Goal: Information Seeking & Learning: Learn about a topic

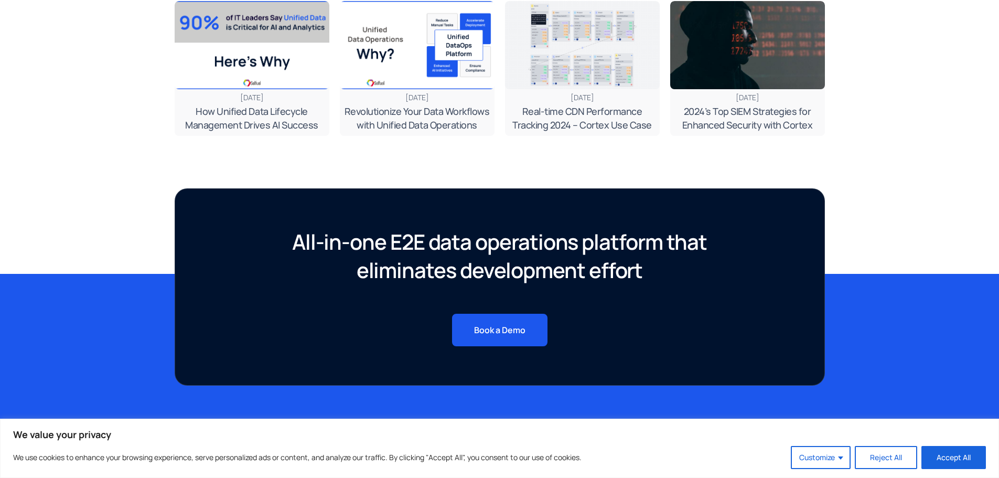
scroll to position [3853, 0]
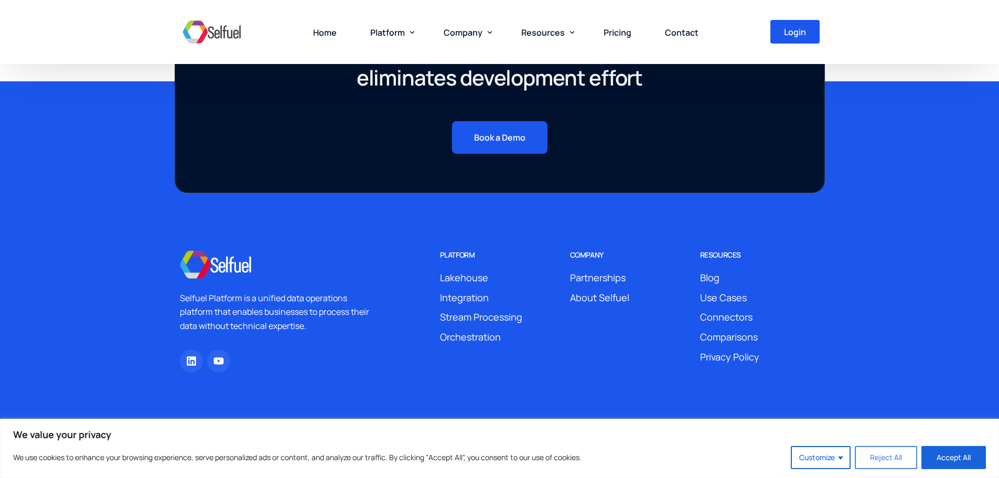
click at [893, 456] on button "Reject All" at bounding box center [885, 457] width 62 height 23
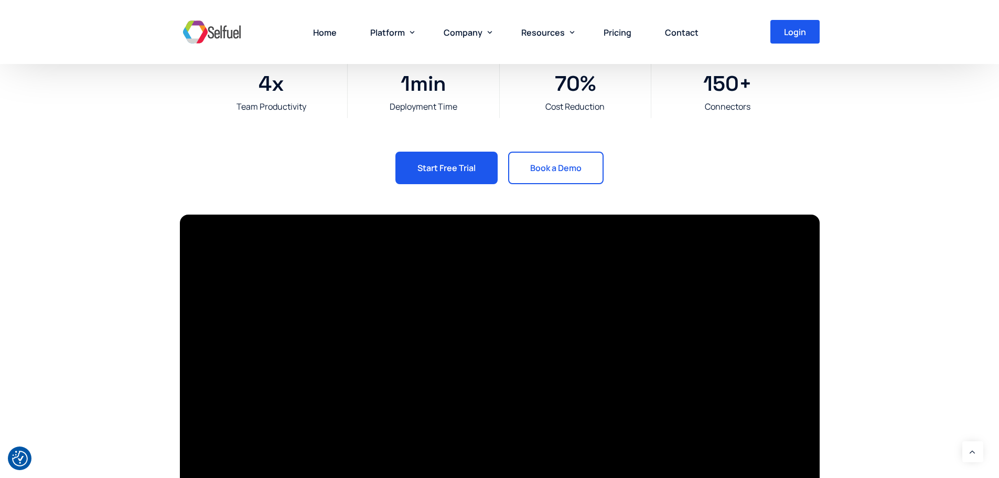
scroll to position [0, 0]
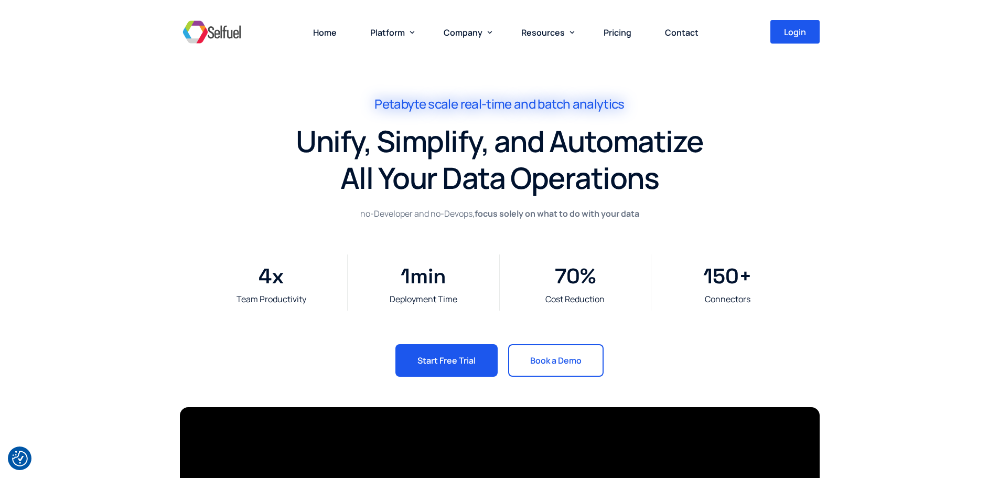
drag, startPoint x: 841, startPoint y: 252, endPoint x: 847, endPoint y: 124, distance: 127.5
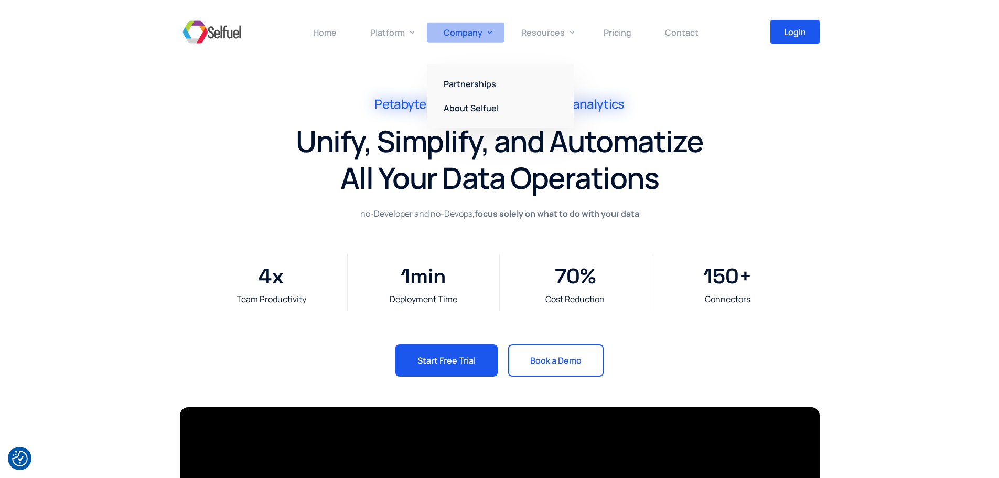
click at [466, 32] on span "Company" at bounding box center [462, 33] width 39 height 12
click at [469, 102] on link "About Selfuel" at bounding box center [500, 108] width 147 height 24
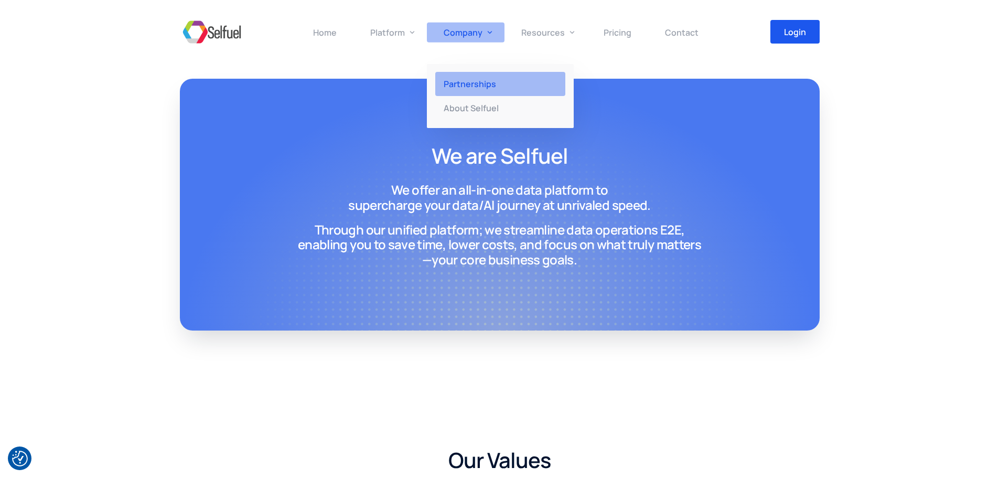
click at [474, 78] on span "Partnerships" at bounding box center [469, 84] width 52 height 12
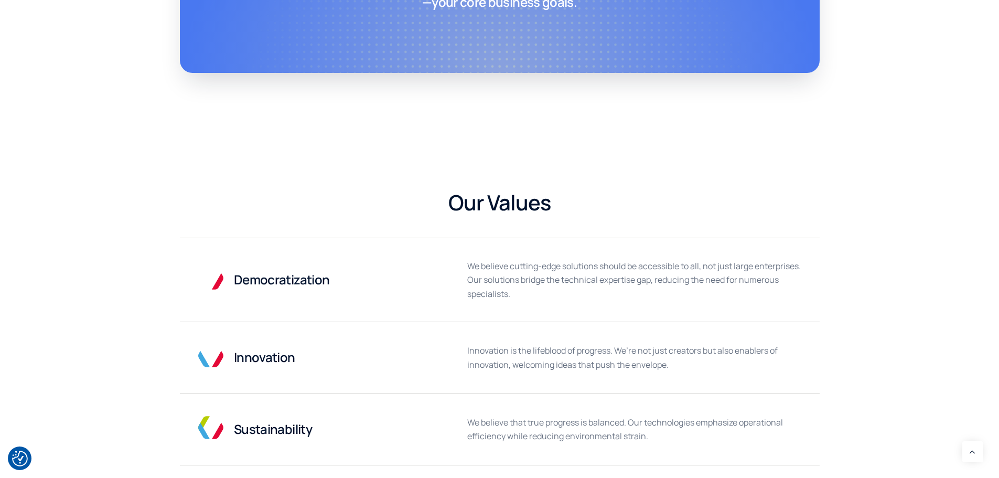
scroll to position [391, 0]
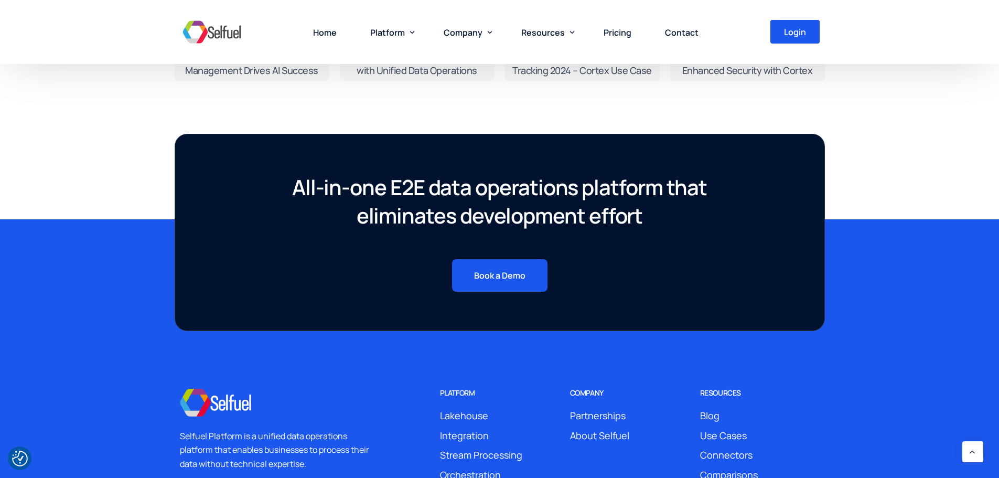
scroll to position [1761, 0]
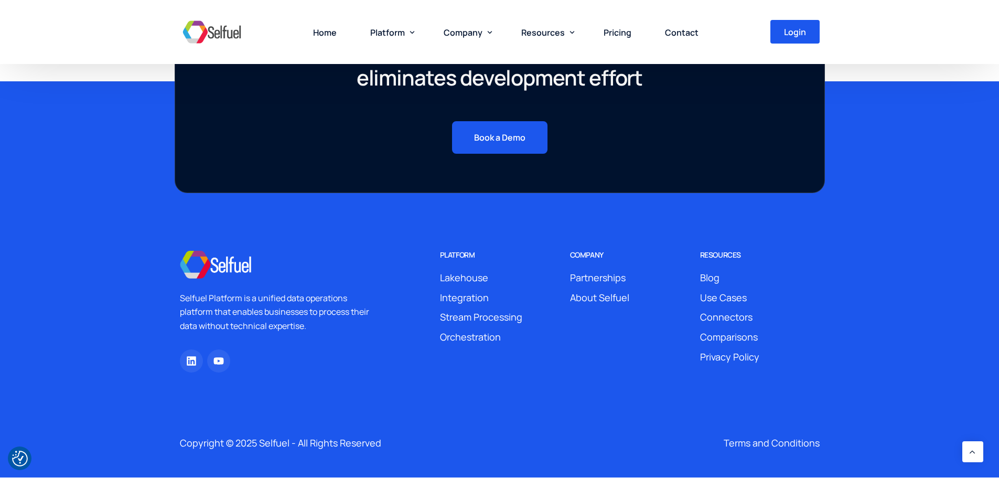
click at [594, 251] on h6 "company" at bounding box center [587, 255] width 34 height 9
click at [599, 295] on span "About Selfuel" at bounding box center [599, 298] width 59 height 16
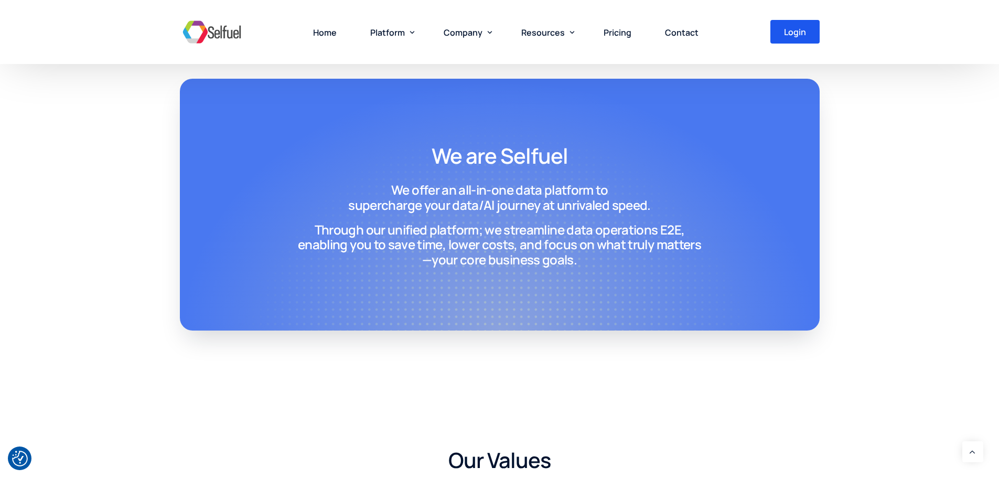
drag, startPoint x: 344, startPoint y: 413, endPoint x: 375, endPoint y: 225, distance: 190.2
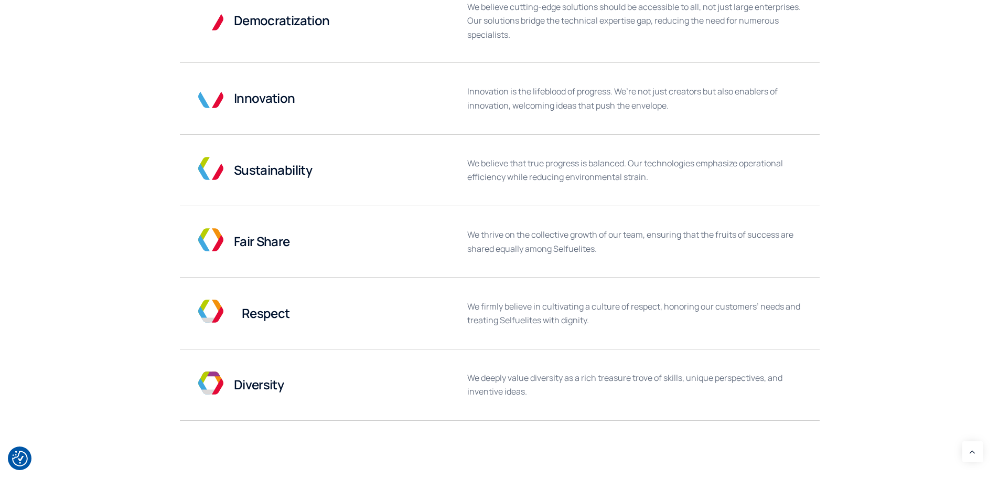
scroll to position [524, 0]
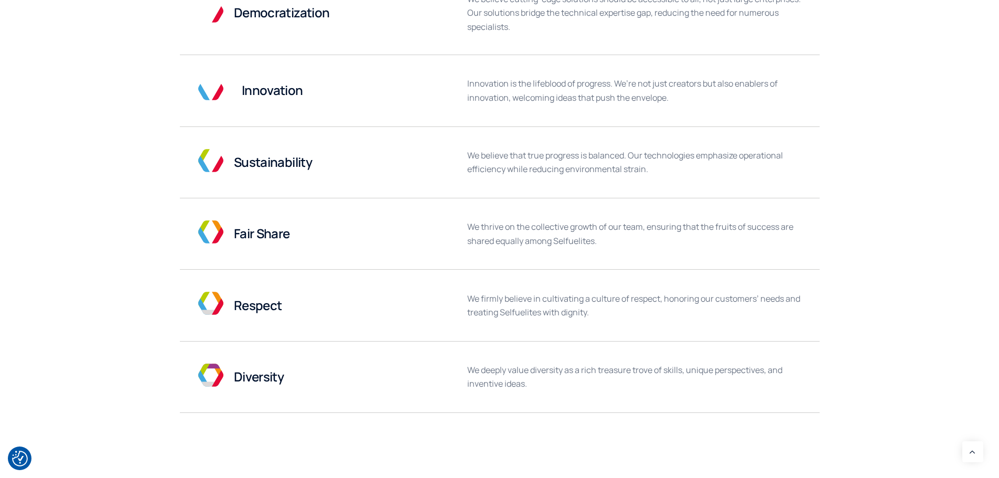
click at [264, 83] on h3 "Innovation" at bounding box center [354, 90] width 224 height 15
click at [554, 100] on p "Innovation is the lifeblood of progress. We’re not just creators but also enabl…" at bounding box center [634, 91] width 334 height 28
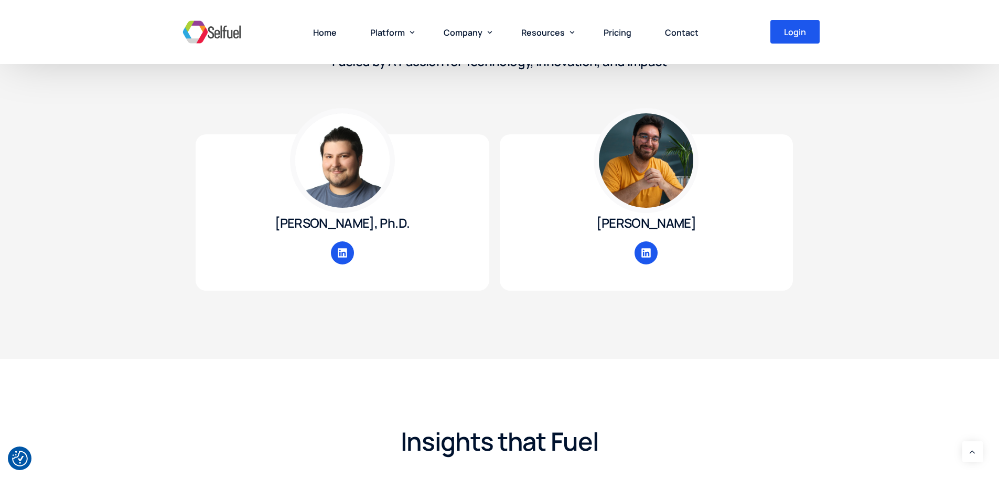
scroll to position [1310, 0]
